Goal: Task Accomplishment & Management: Use online tool/utility

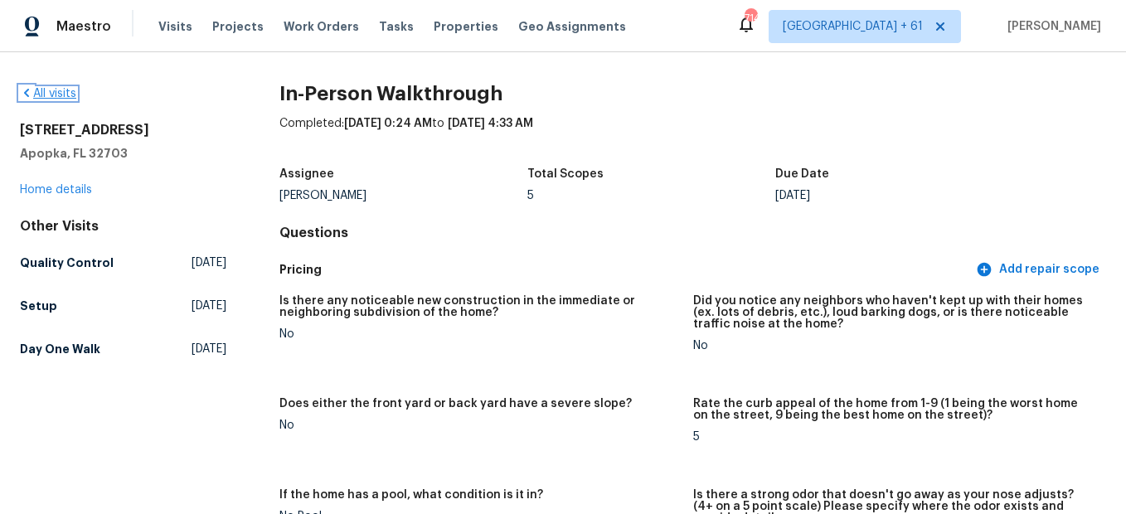
click at [49, 95] on link "All visits" at bounding box center [48, 94] width 56 height 12
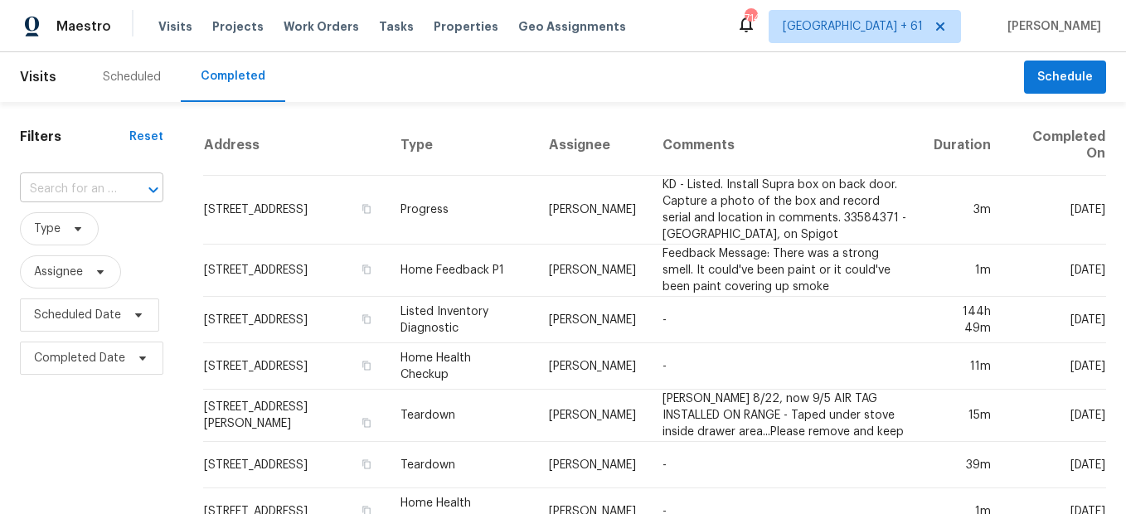
click at [127, 182] on div at bounding box center [141, 189] width 43 height 23
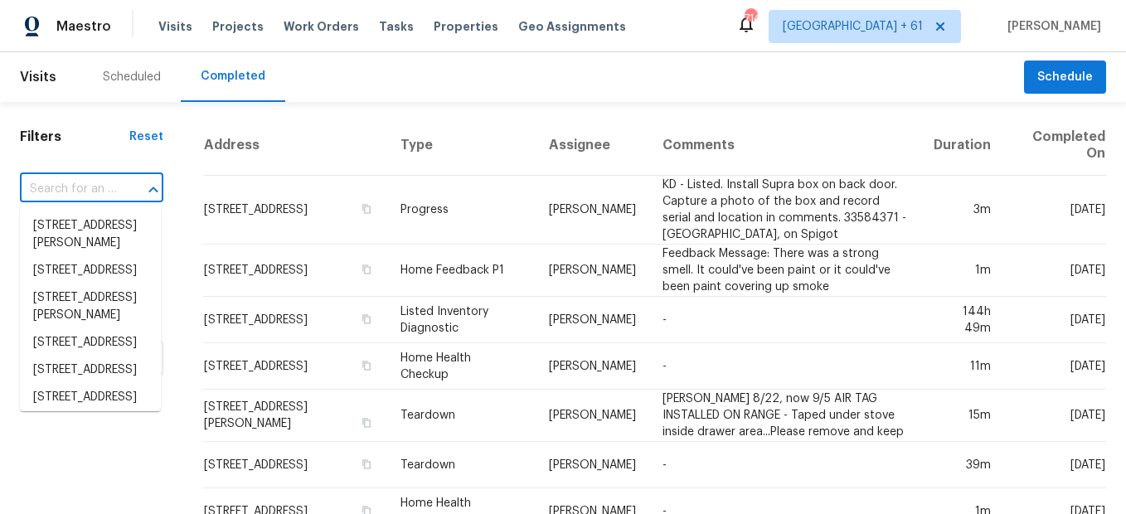
paste input "[STREET_ADDRESS]"
type input "[STREET_ADDRESS]"
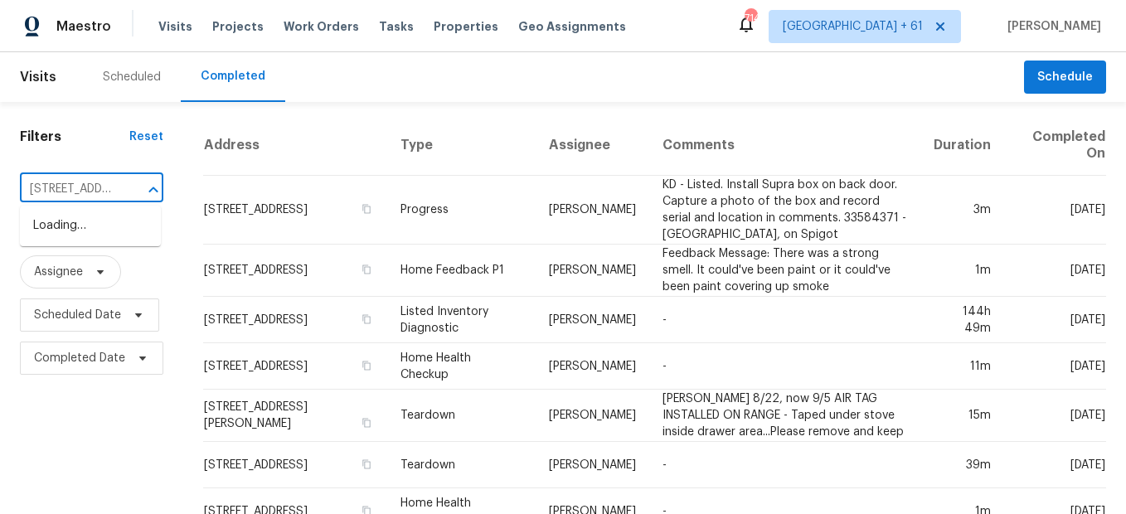
scroll to position [0, 145]
click at [90, 232] on li "[STREET_ADDRESS]" at bounding box center [90, 225] width 141 height 27
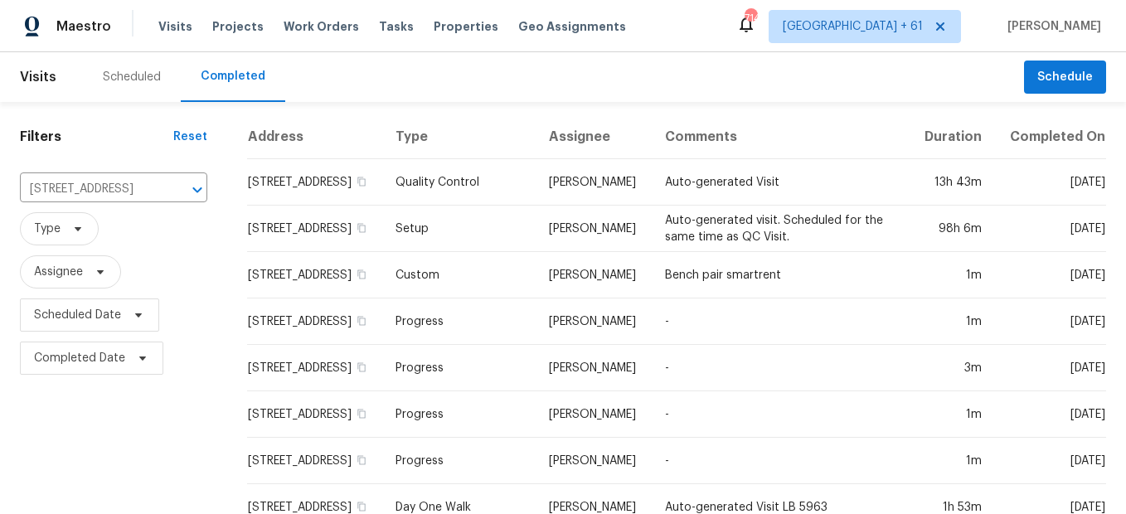
scroll to position [198, 0]
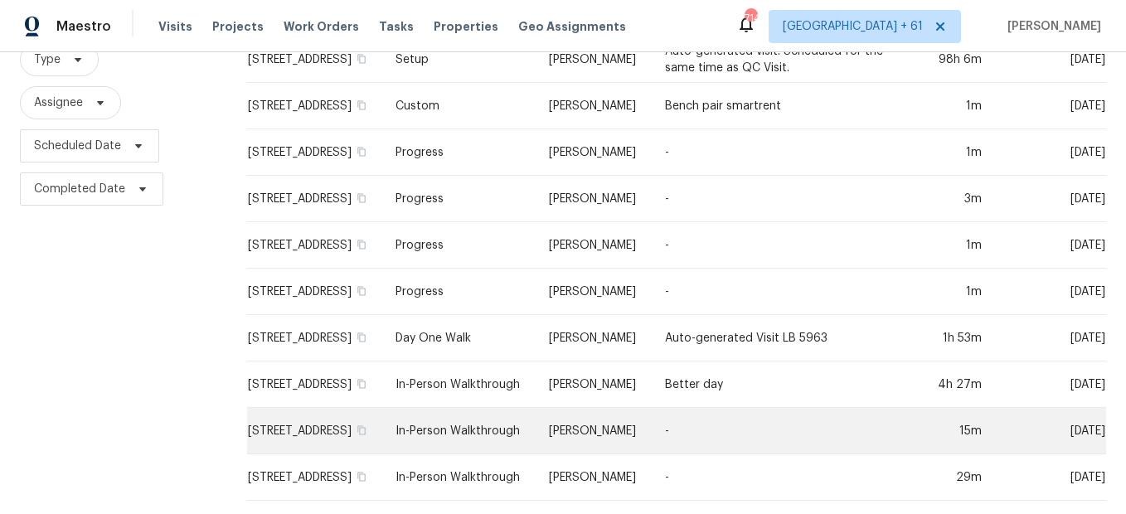
click at [454, 422] on td "In-Person Walkthrough" at bounding box center [458, 431] width 153 height 46
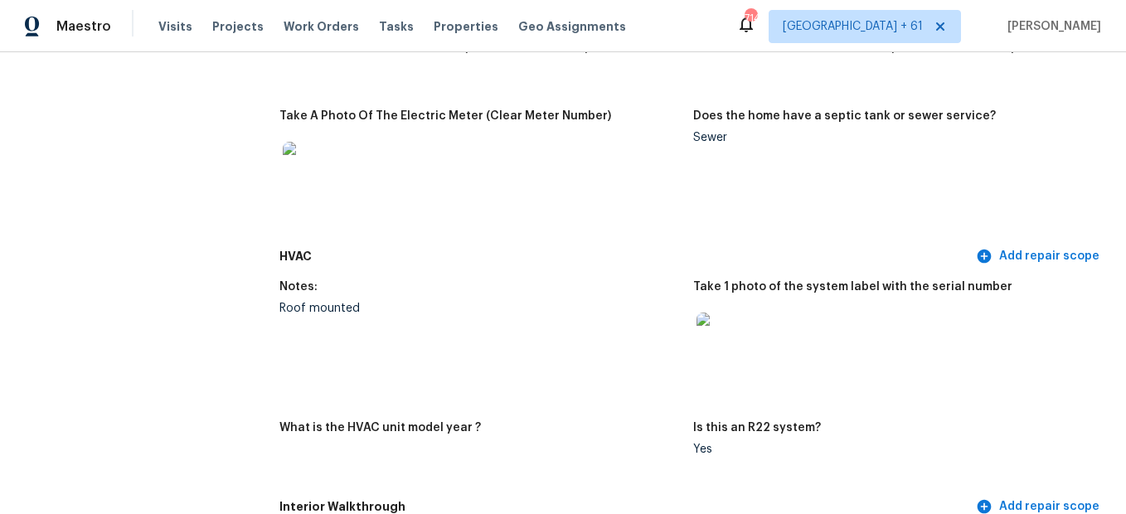
scroll to position [1575, 0]
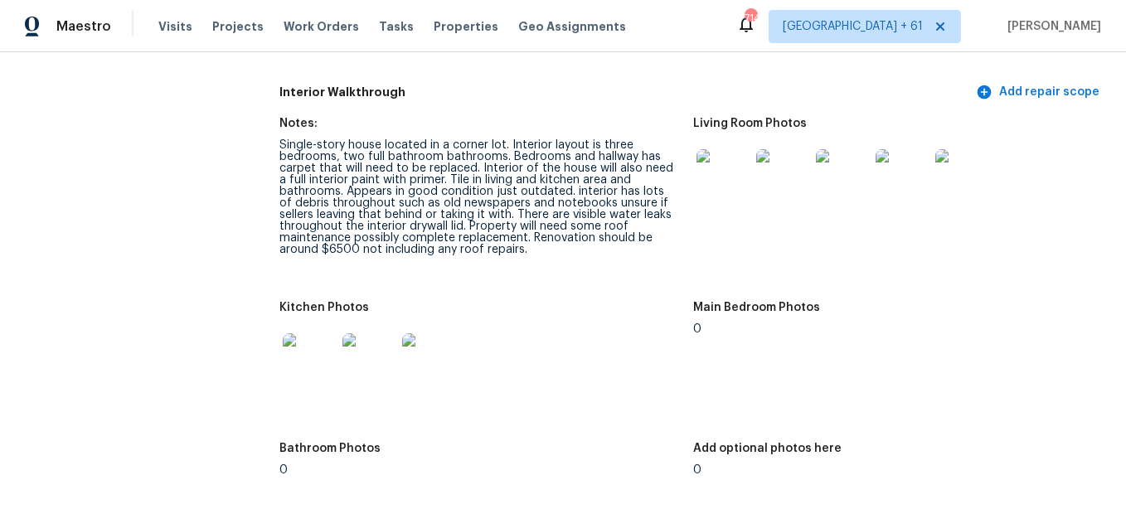
click at [719, 185] on img at bounding box center [722, 175] width 53 height 53
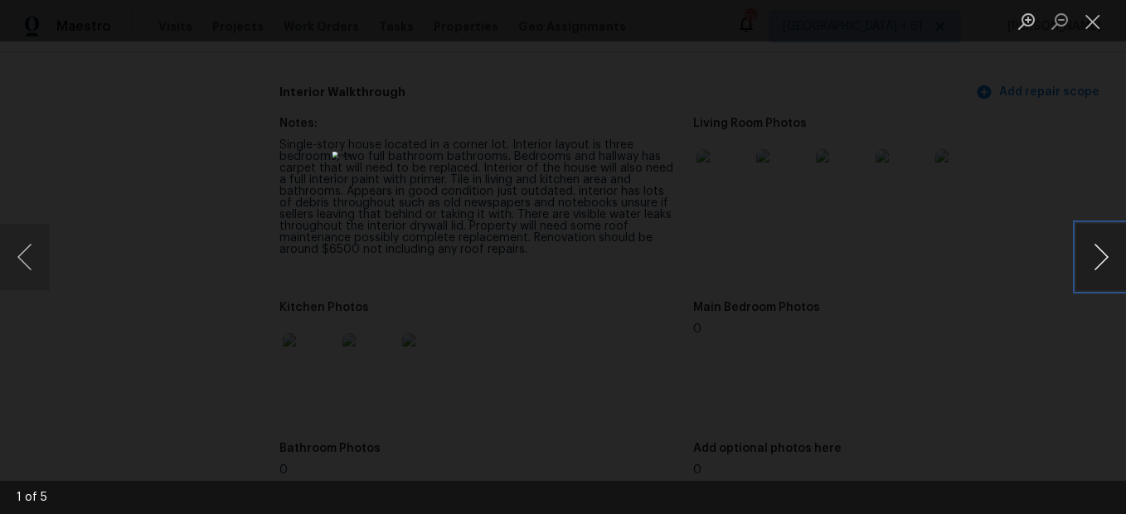
click at [1110, 253] on button "Next image" at bounding box center [1101, 257] width 50 height 66
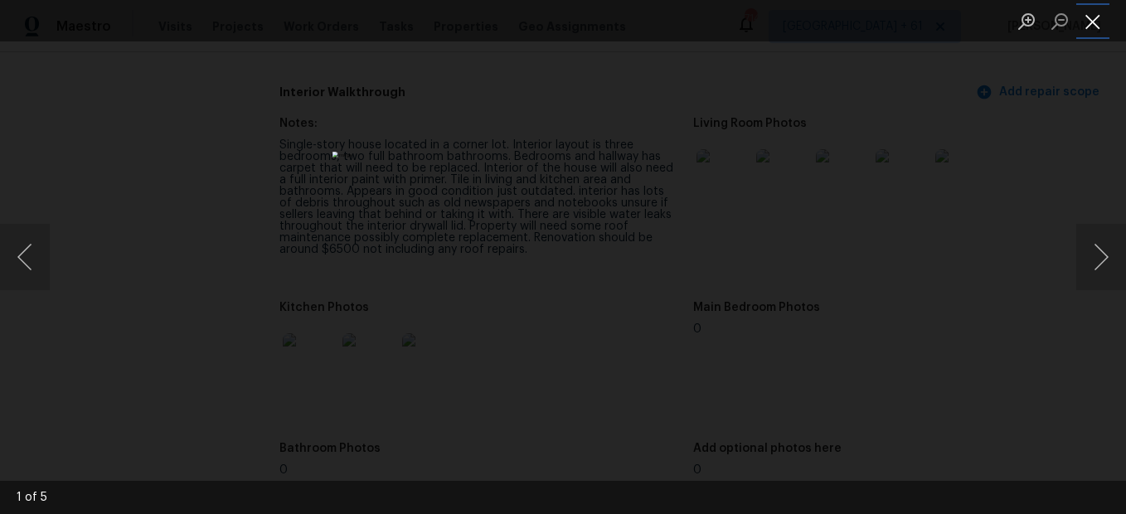
click at [1094, 23] on button "Close lightbox" at bounding box center [1092, 21] width 33 height 29
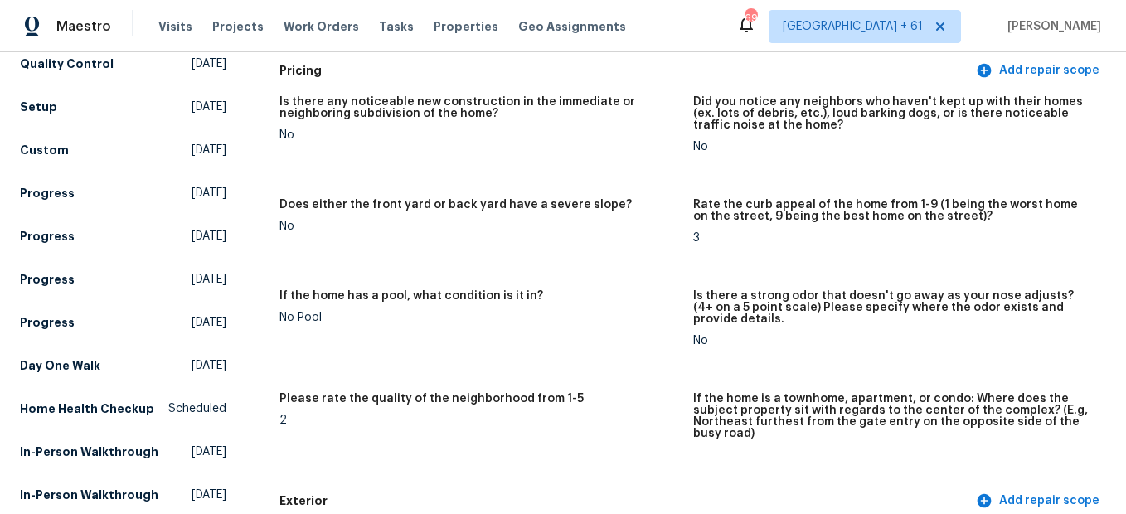
scroll to position [0, 0]
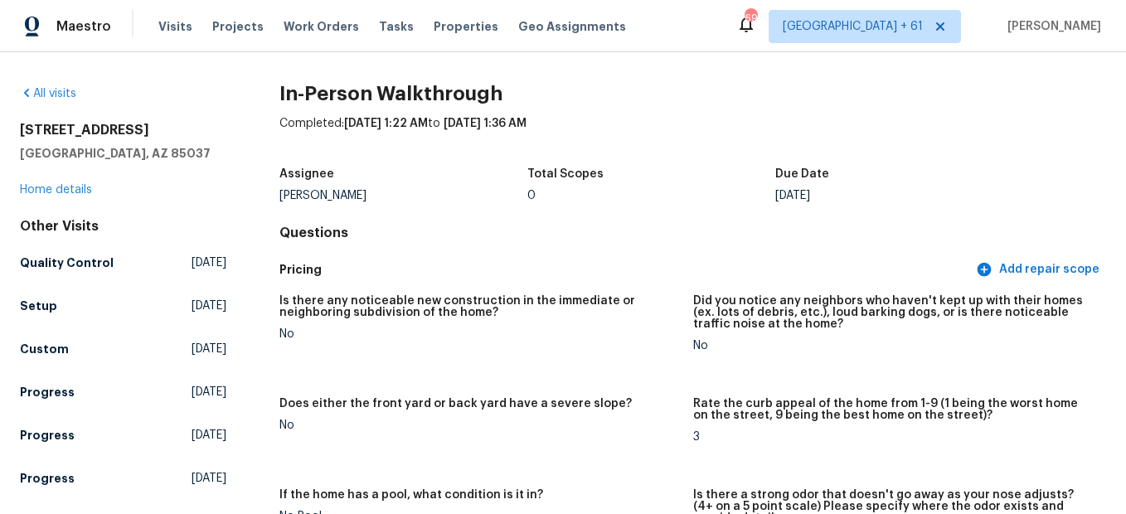
click at [54, 99] on div "All visits" at bounding box center [123, 93] width 206 height 17
click at [56, 91] on link "All visits" at bounding box center [48, 94] width 56 height 12
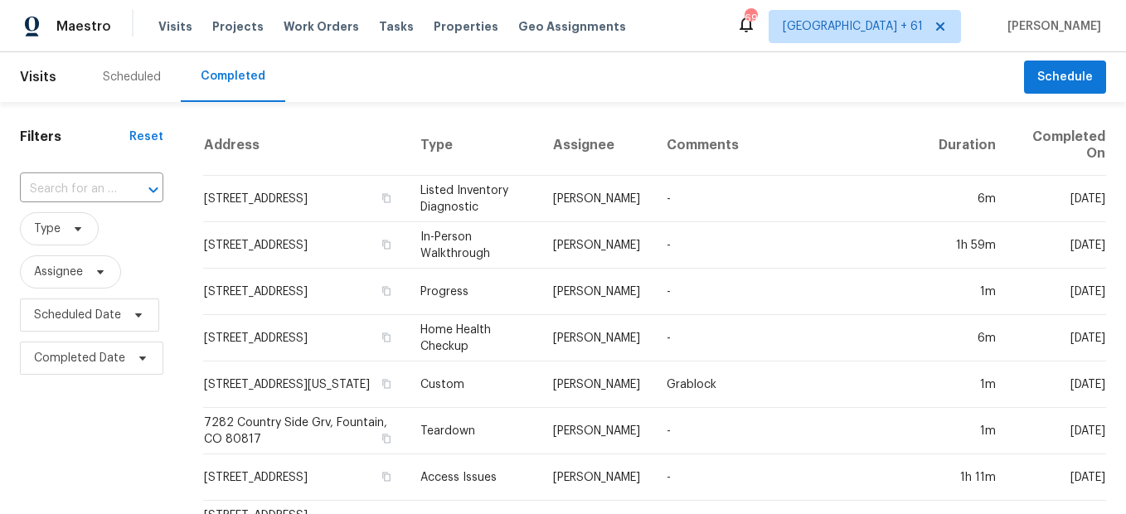
click at [120, 186] on div at bounding box center [141, 189] width 43 height 23
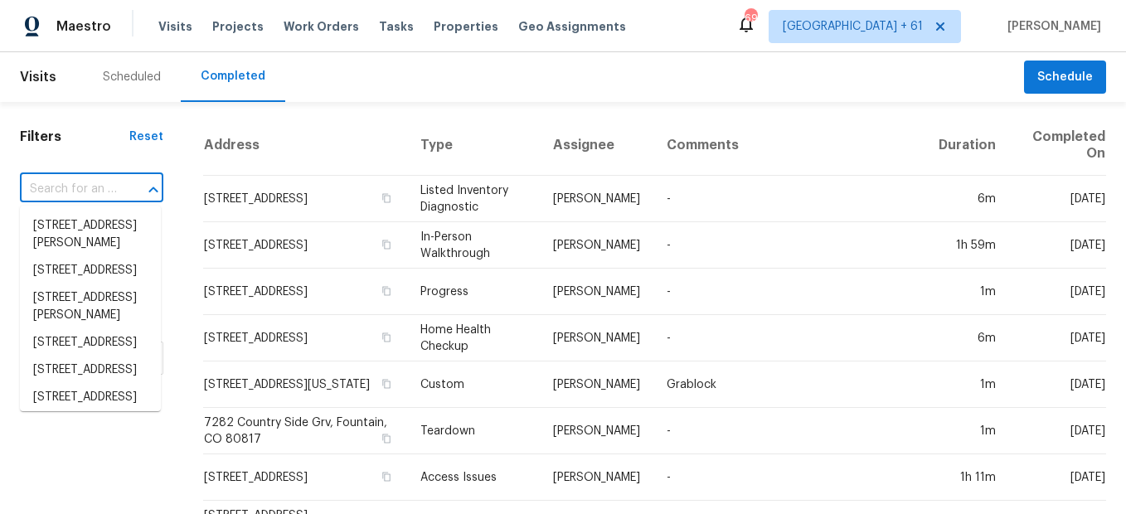
paste input "[STREET_ADDRESS]"
type input "[STREET_ADDRESS]"
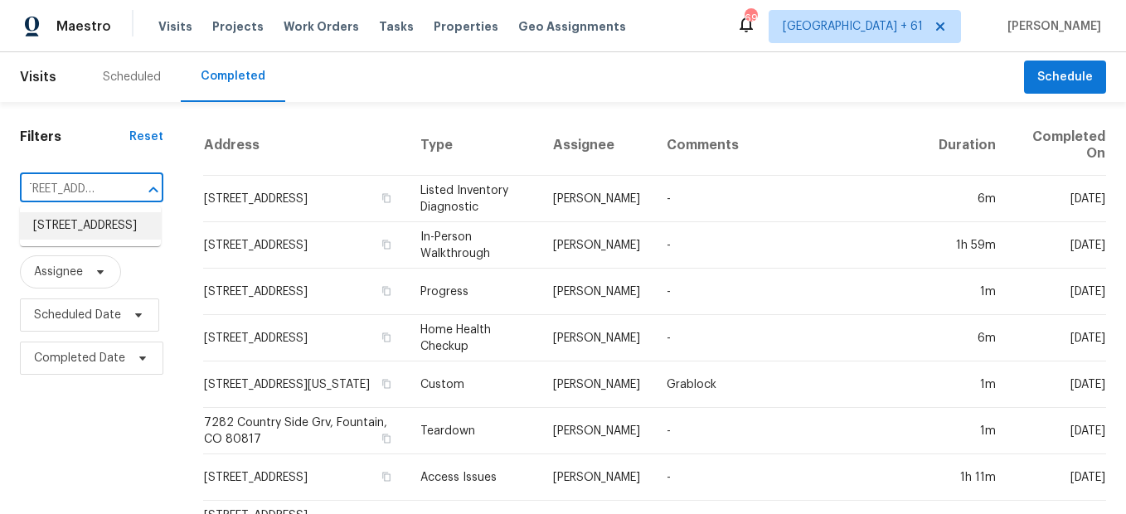
click at [124, 233] on li "[STREET_ADDRESS]" at bounding box center [90, 225] width 141 height 27
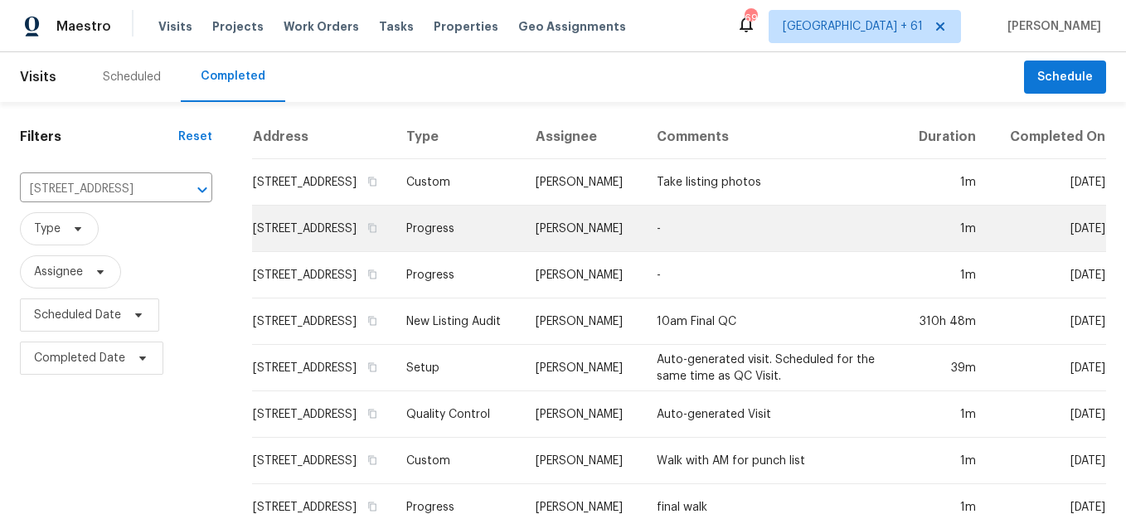
click at [476, 246] on td "Progress" at bounding box center [457, 229] width 129 height 46
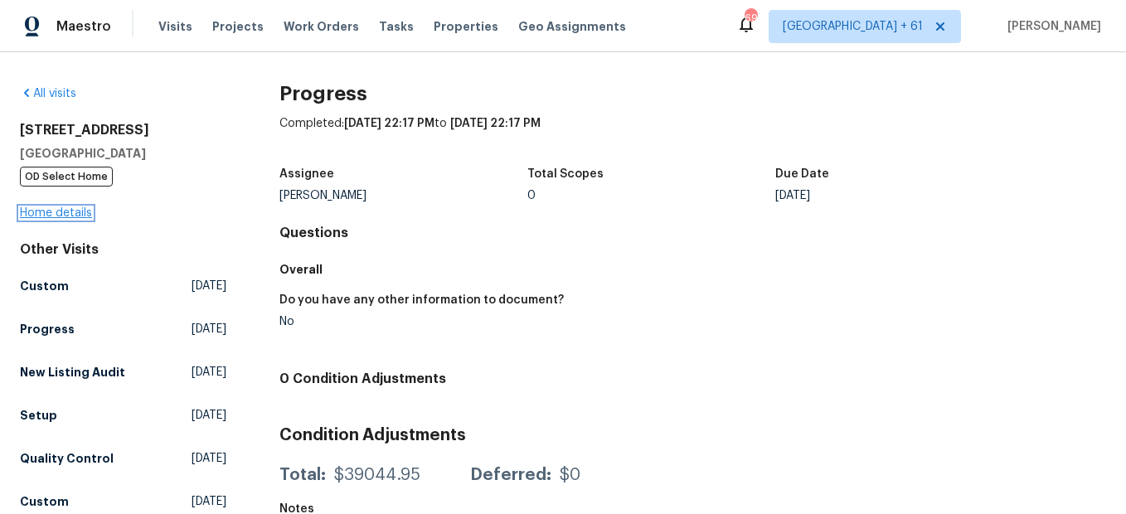
click at [75, 211] on link "Home details" at bounding box center [56, 213] width 72 height 12
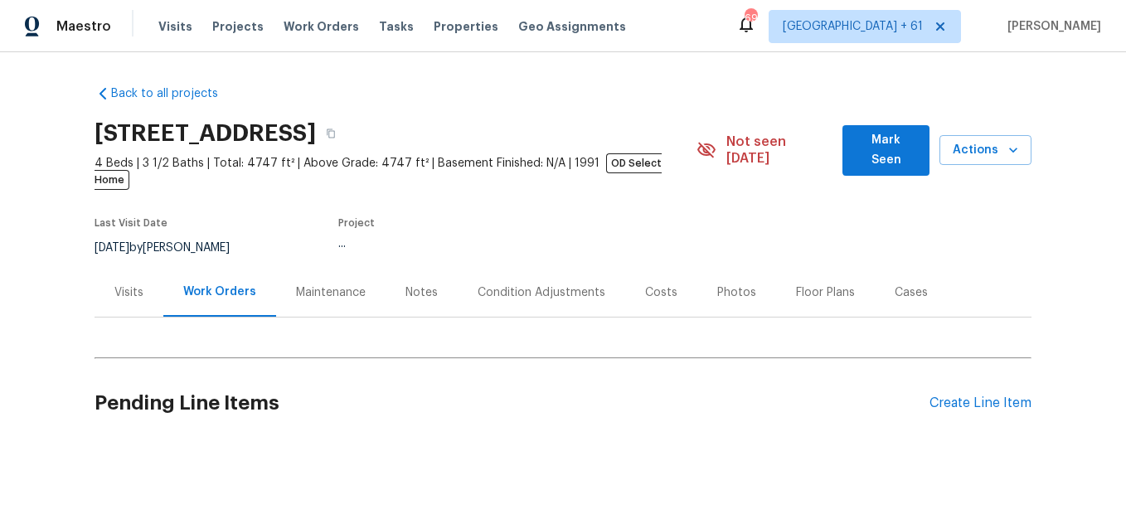
click at [722, 288] on div "Photos" at bounding box center [736, 292] width 79 height 49
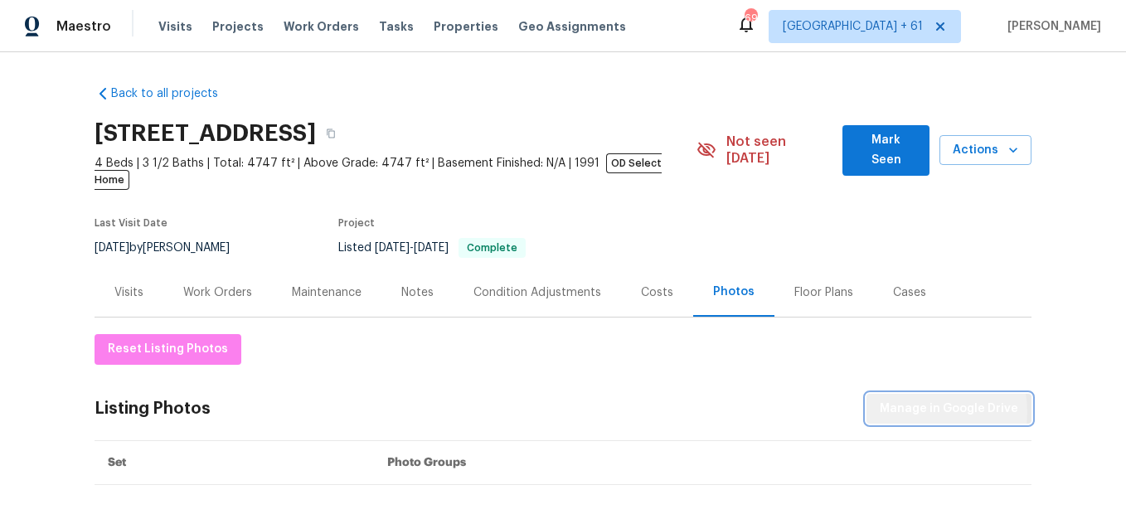
click at [926, 399] on span "Manage in Google Drive" at bounding box center [949, 409] width 138 height 21
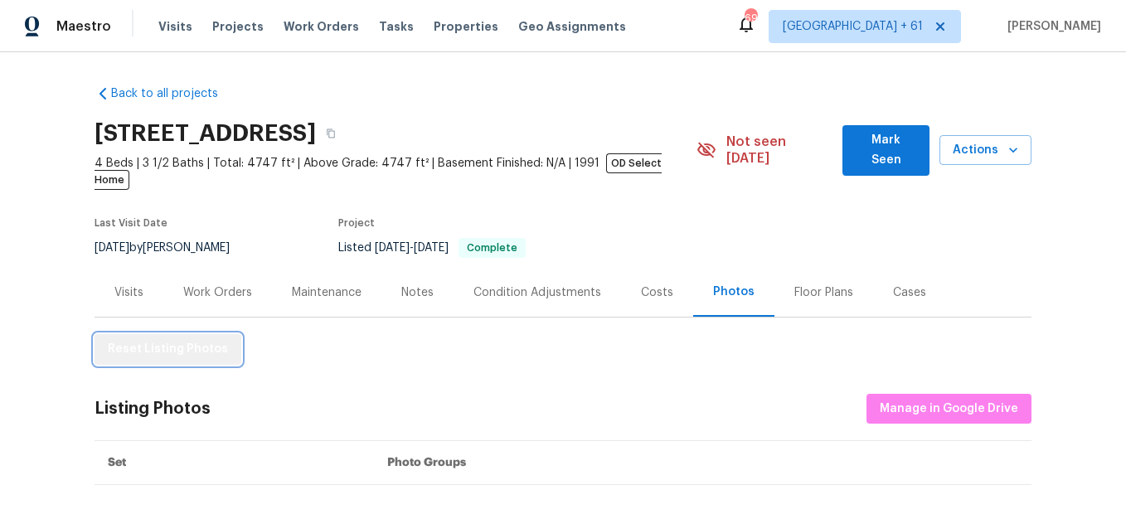
click at [178, 339] on span "Reset Listing Photos" at bounding box center [168, 349] width 120 height 21
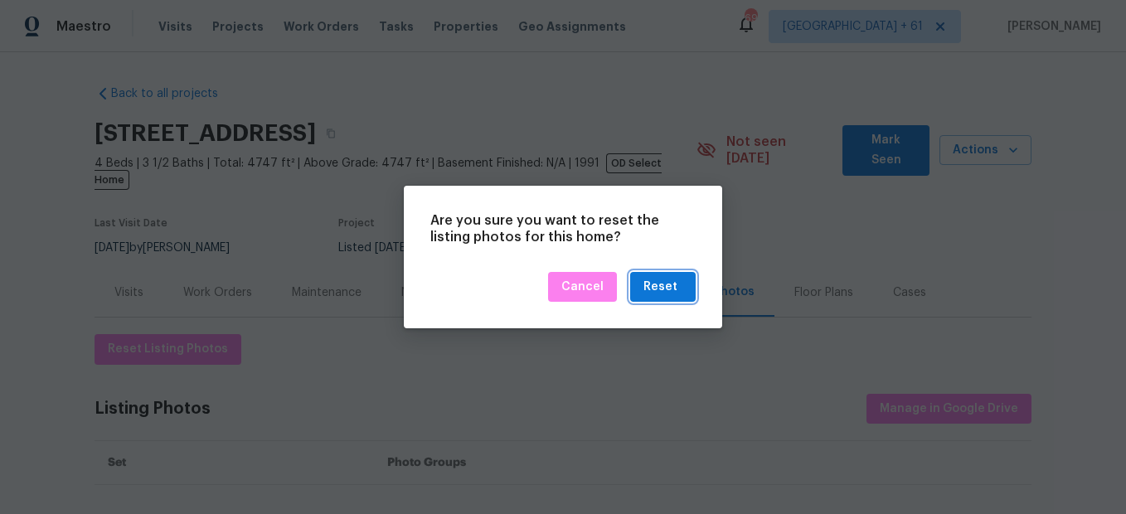
click at [657, 285] on div "Reset" at bounding box center [660, 287] width 34 height 21
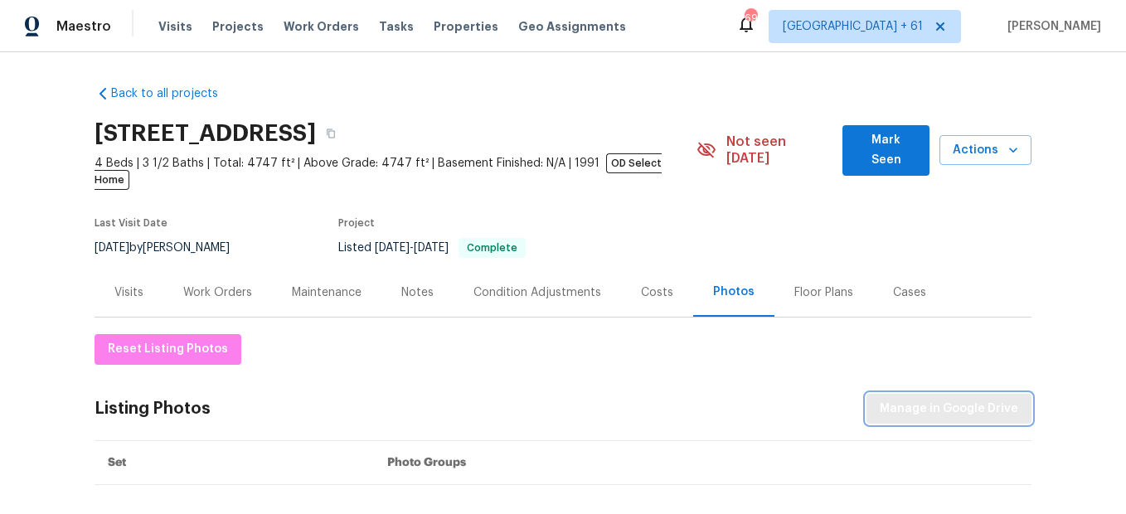
click at [910, 399] on span "Manage in Google Drive" at bounding box center [949, 409] width 138 height 21
